Goal: Transaction & Acquisition: Register for event/course

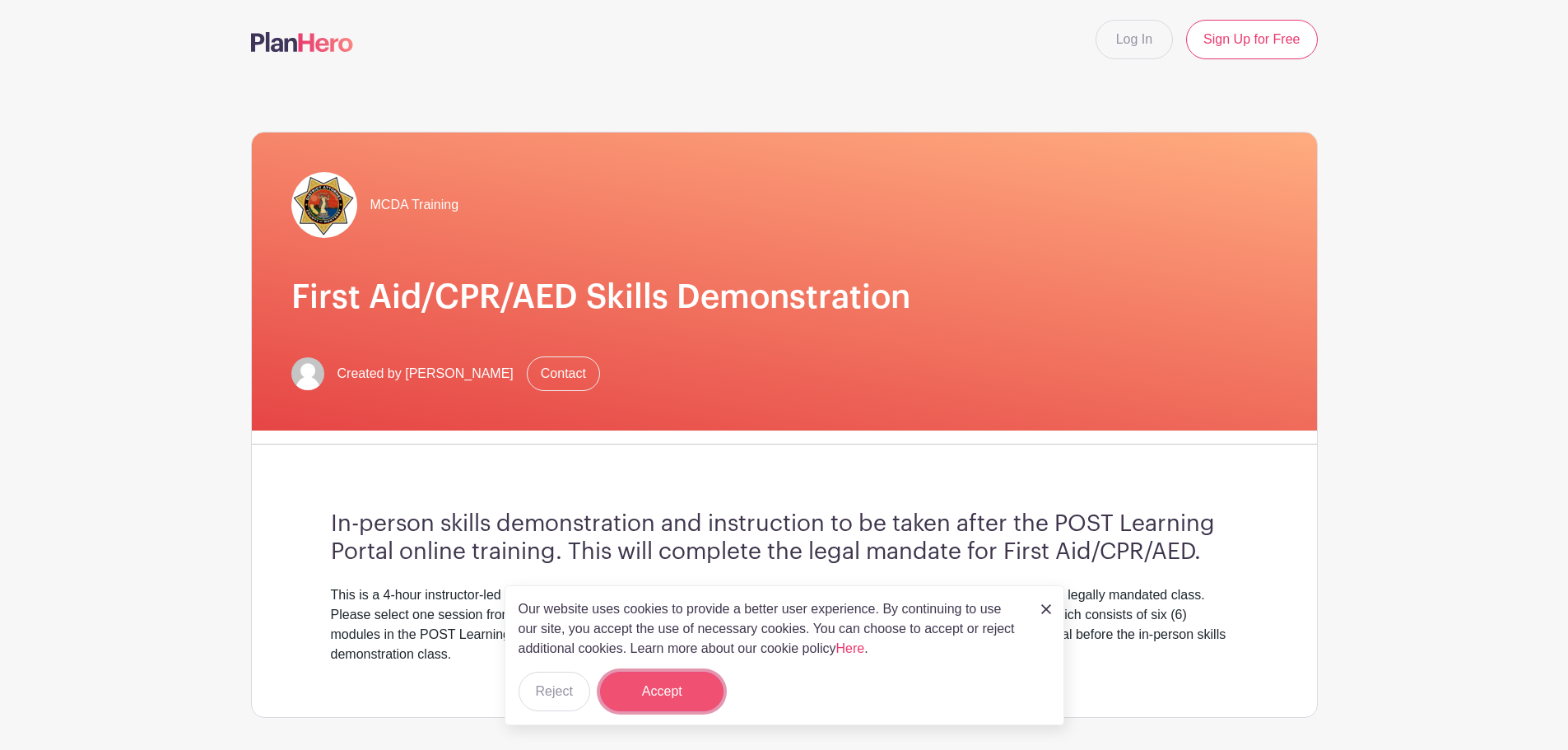
click at [654, 703] on button "Accept" at bounding box center [662, 692] width 124 height 40
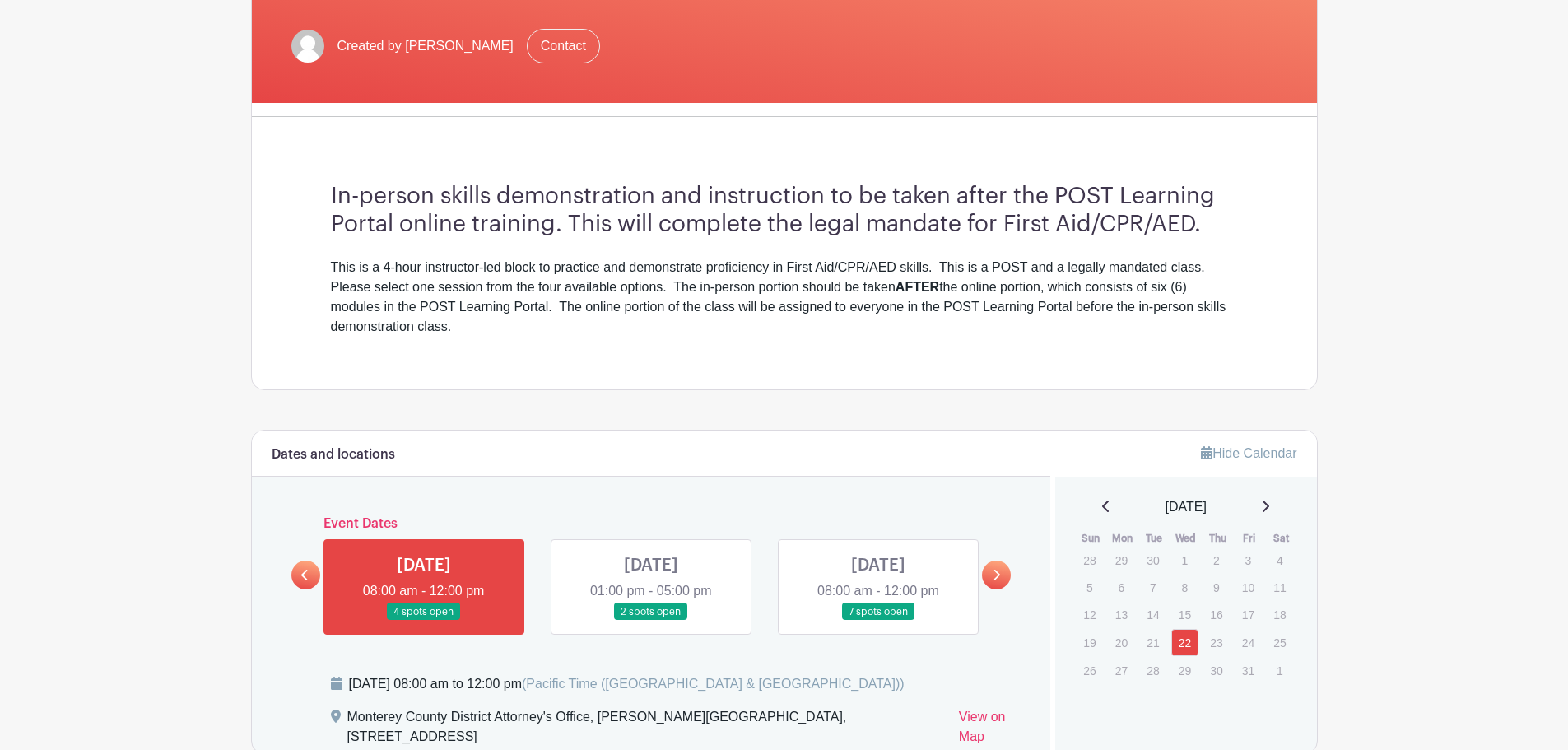
scroll to position [329, 0]
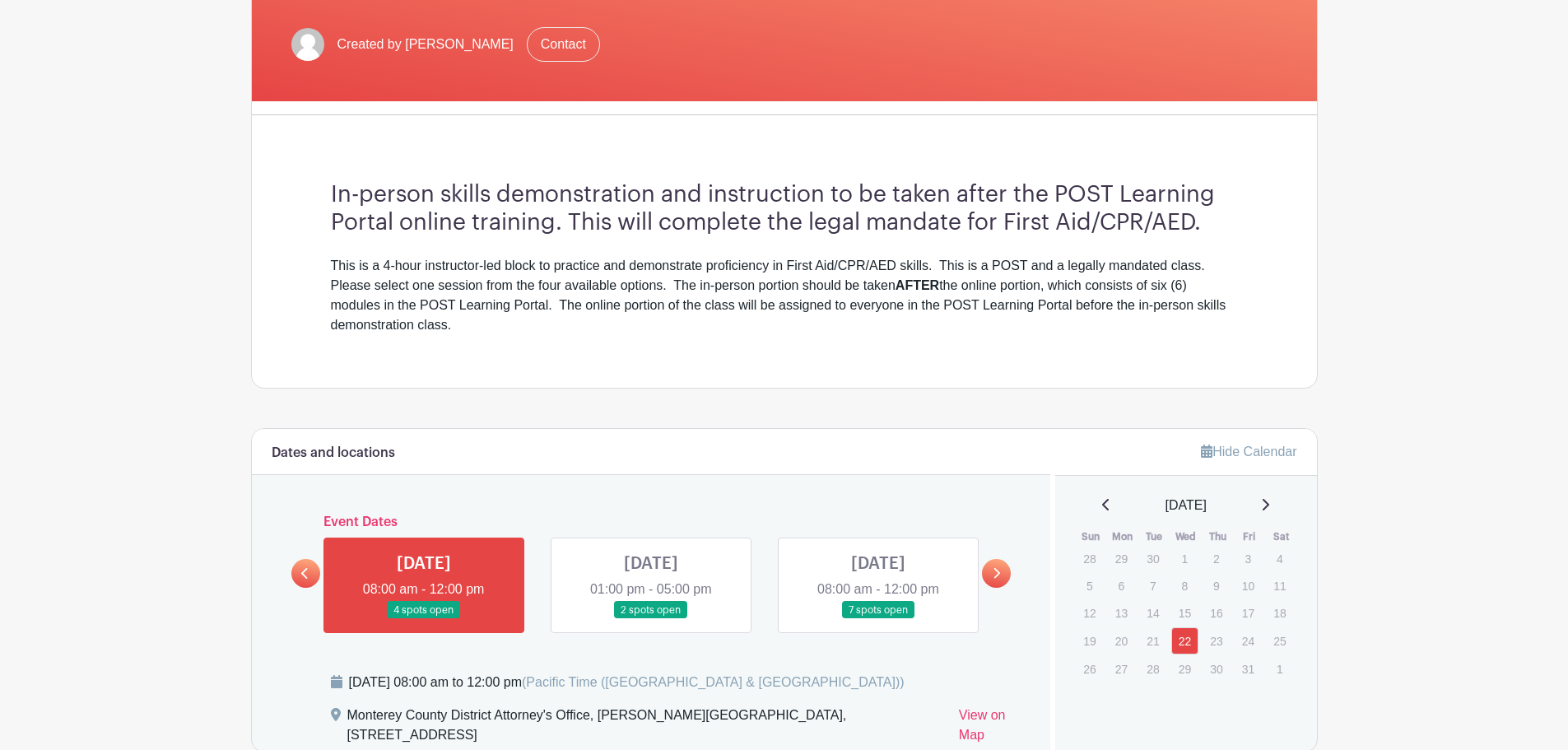
click at [924, 288] on strong "AFTER" at bounding box center [917, 285] width 44 height 14
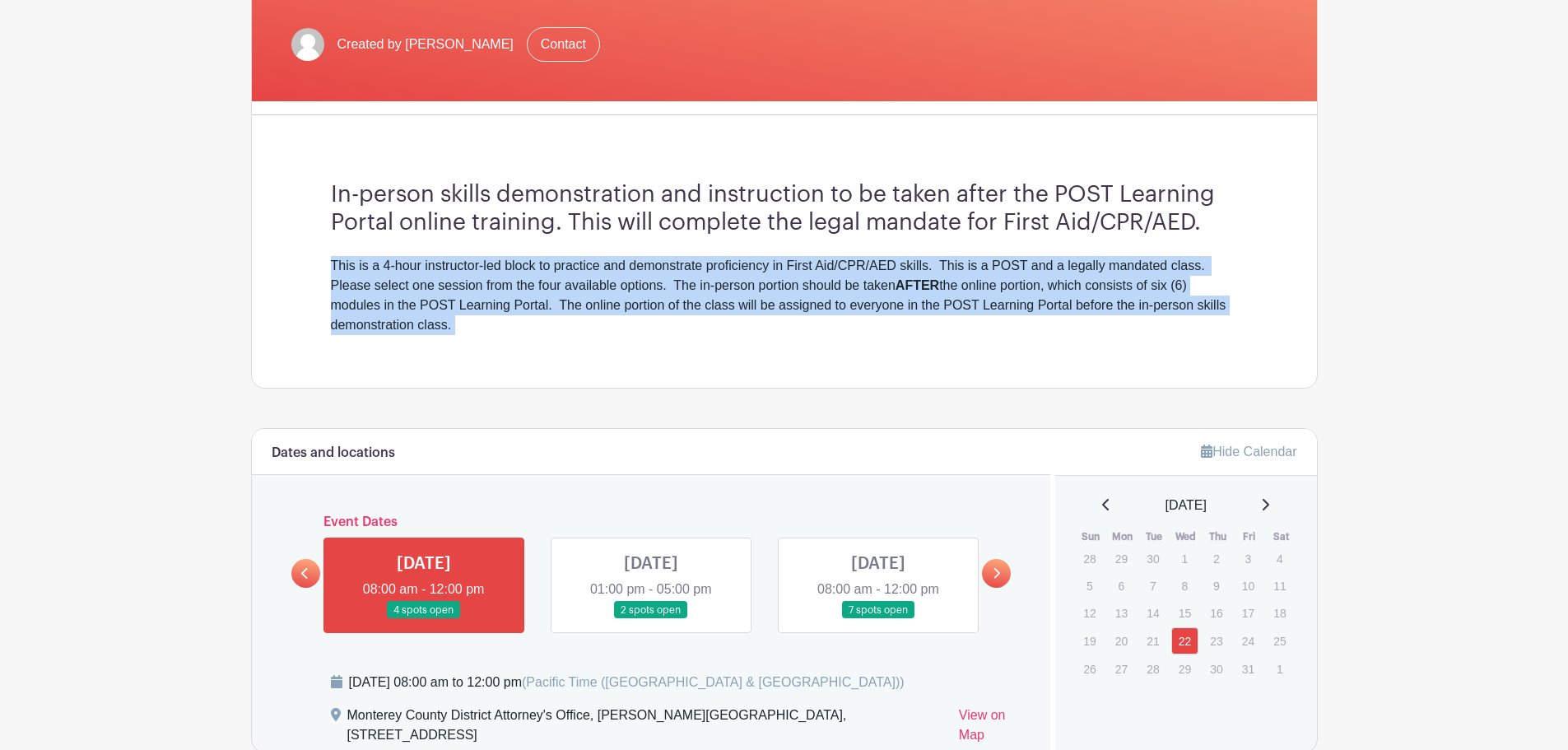
click at [924, 288] on strong "AFTER" at bounding box center [917, 285] width 44 height 14
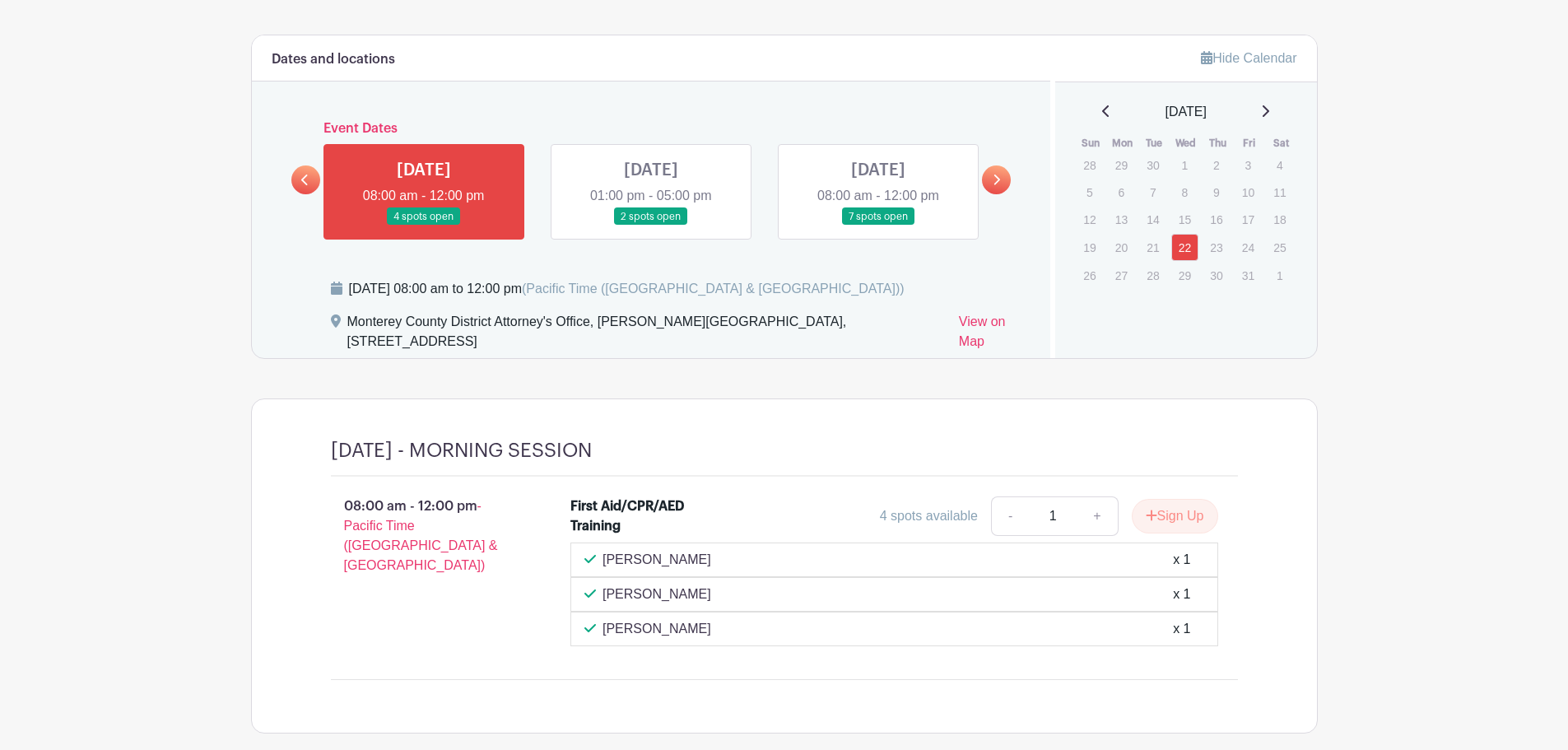
scroll to position [809, 0]
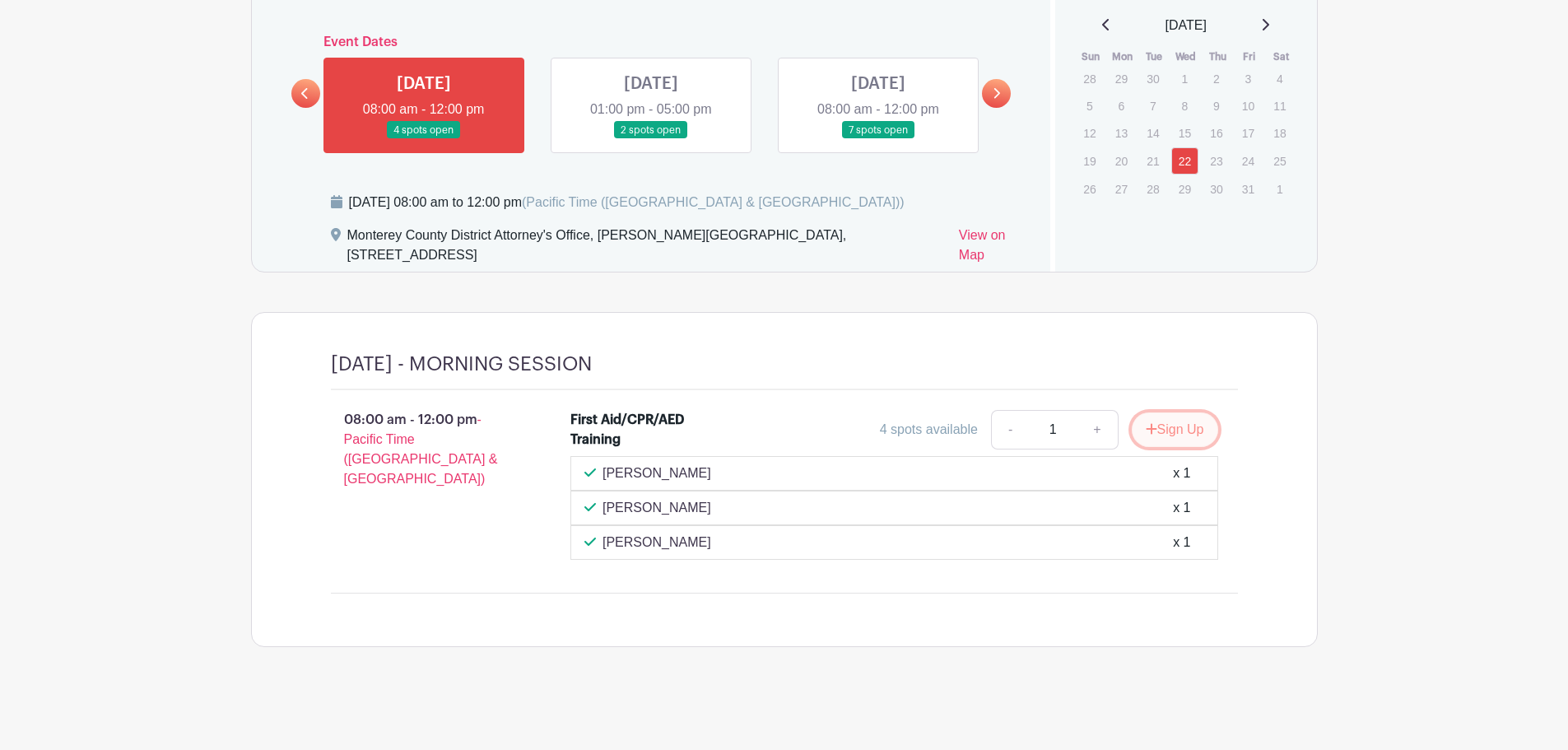
click at [1178, 431] on button "Sign Up" at bounding box center [1175, 430] width 87 height 34
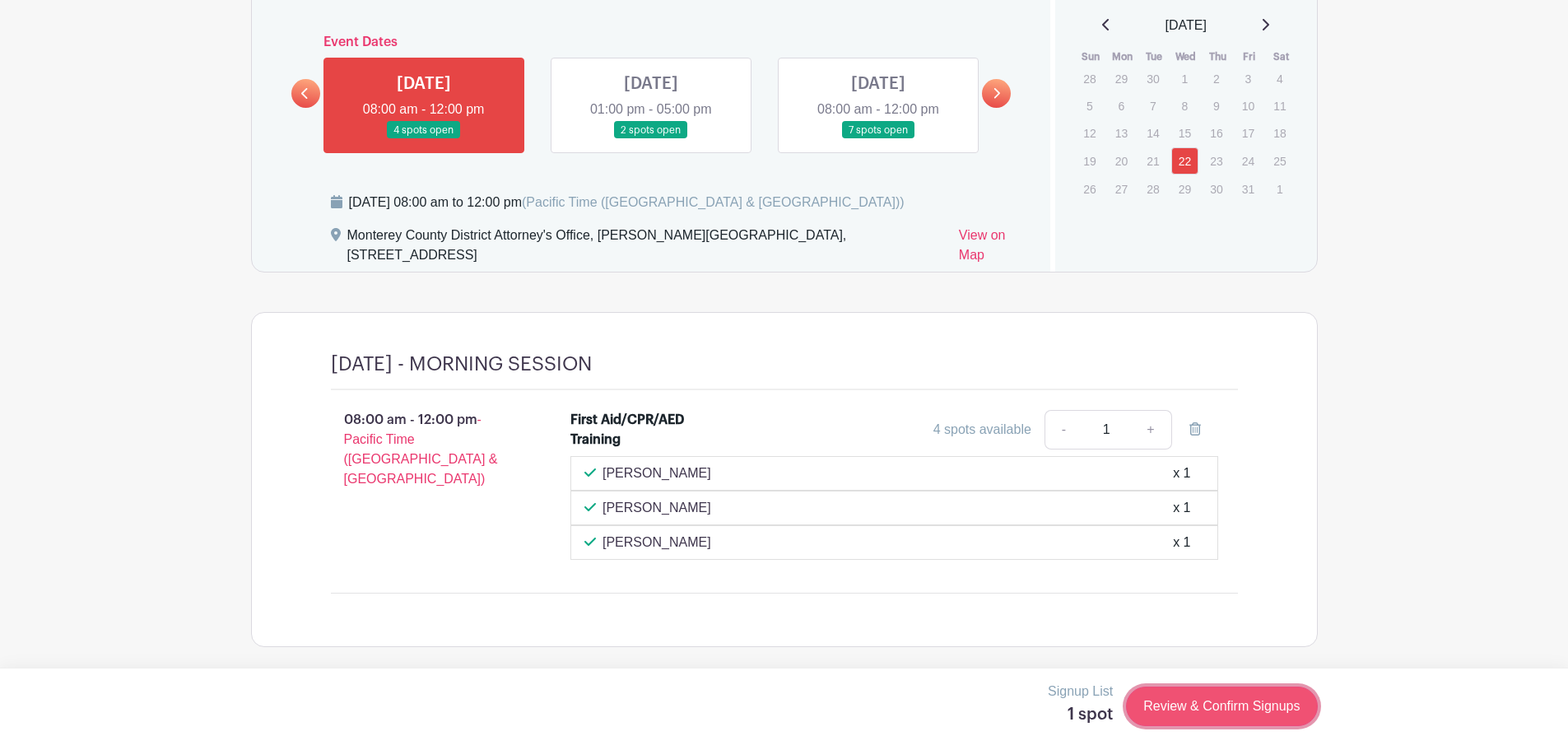
click at [1216, 714] on link "Review & Confirm Signups" at bounding box center [1221, 706] width 191 height 40
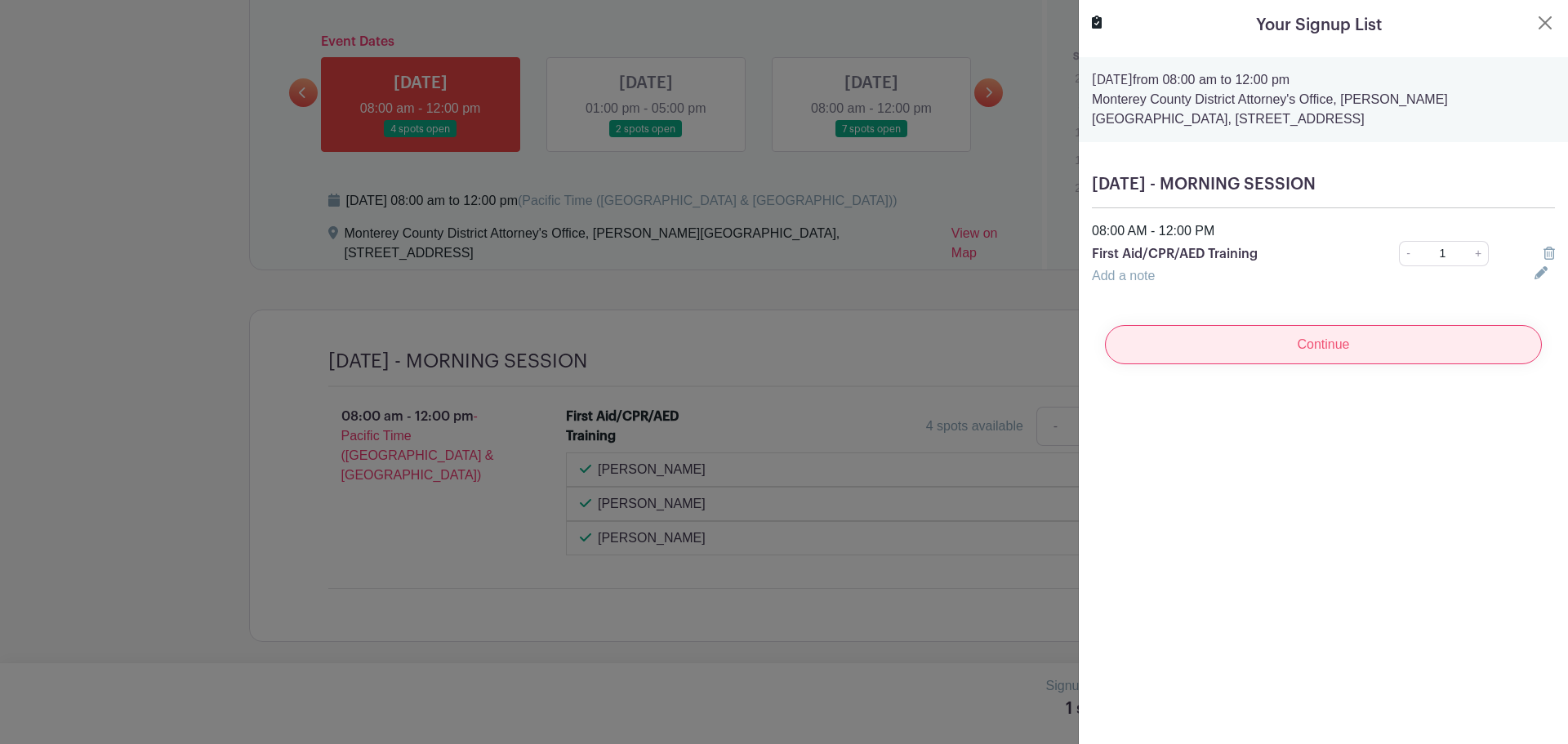
click at [1356, 349] on input "Continue" at bounding box center [1323, 345] width 437 height 39
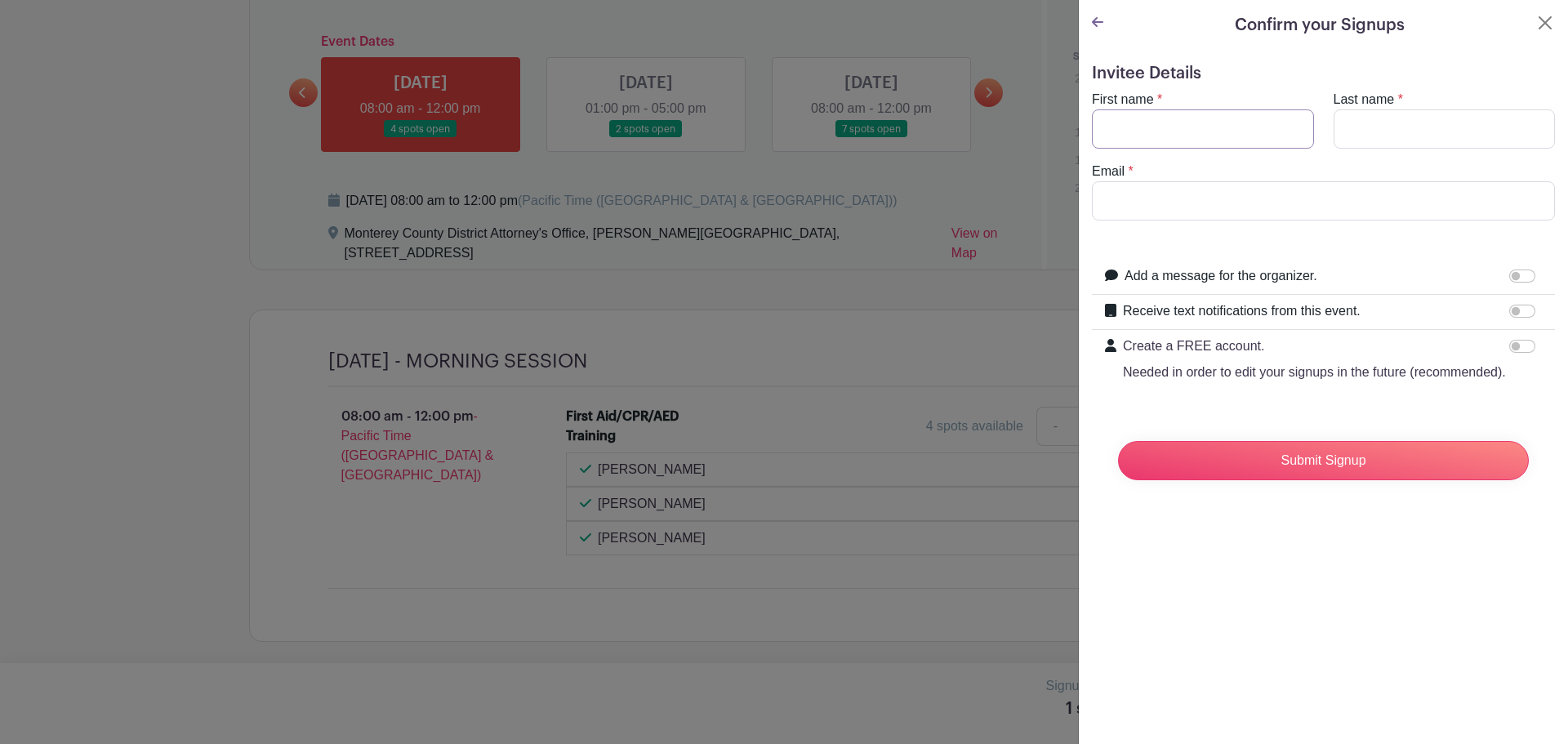
click at [1175, 130] on input "First name" at bounding box center [1203, 129] width 222 height 39
type input "[PERSON_NAME]"
type input "Bell"
type input "[EMAIL_ADDRESS][DOMAIN_NAME]"
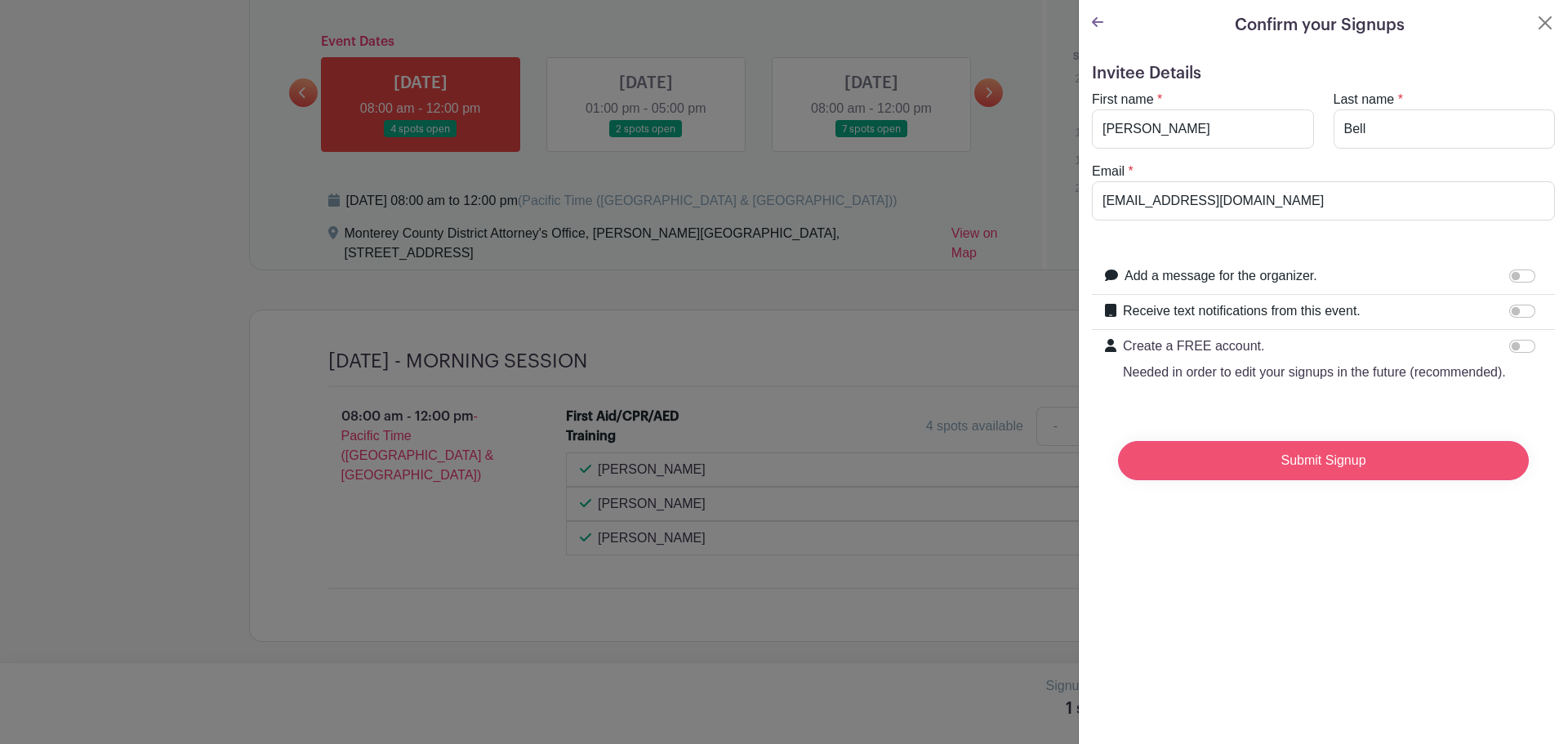
click at [1340, 481] on input "Submit Signup" at bounding box center [1323, 461] width 411 height 39
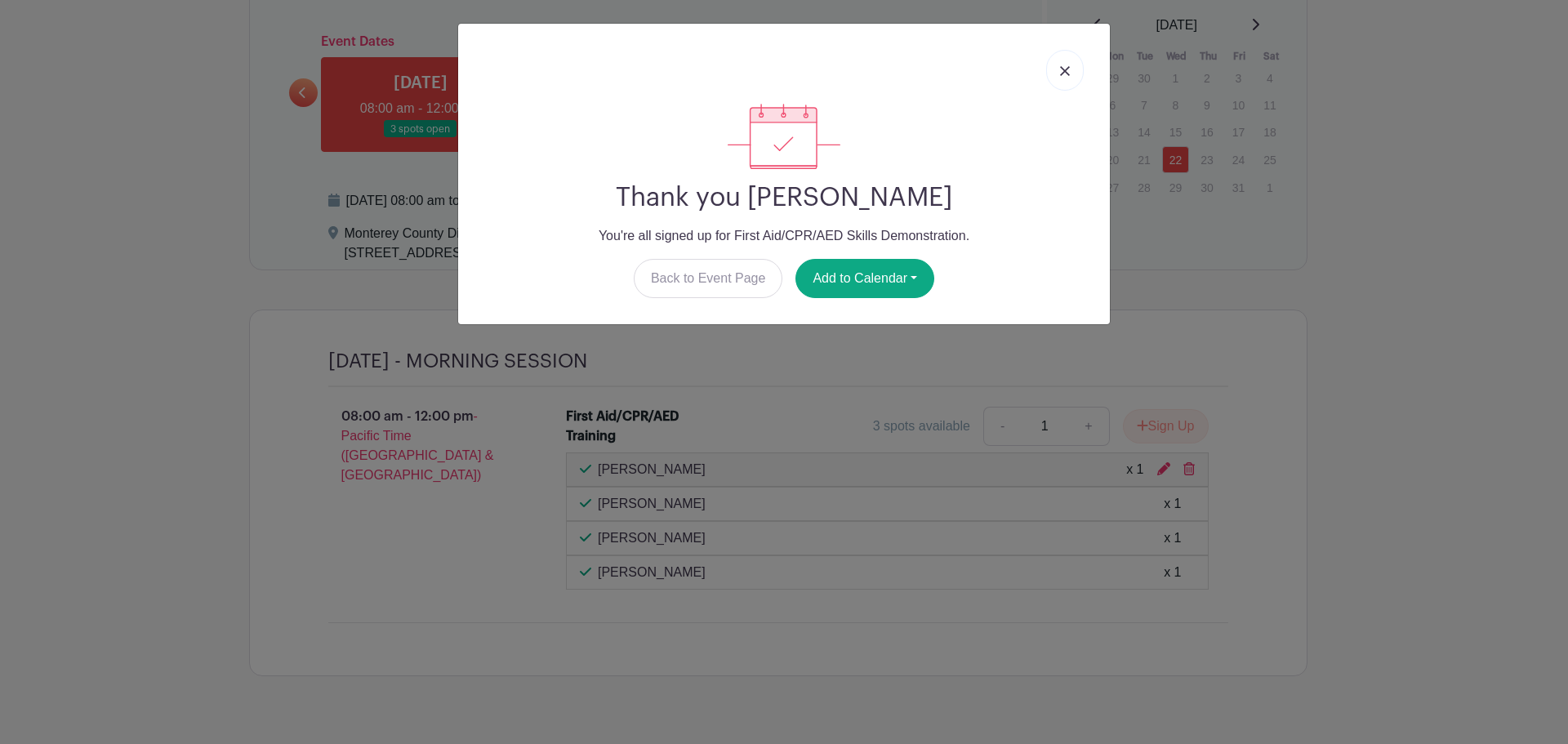
click at [1068, 45] on div at bounding box center [784, 70] width 625 height 67
click at [1073, 60] on link at bounding box center [1065, 70] width 37 height 41
